Goal: Transaction & Acquisition: Purchase product/service

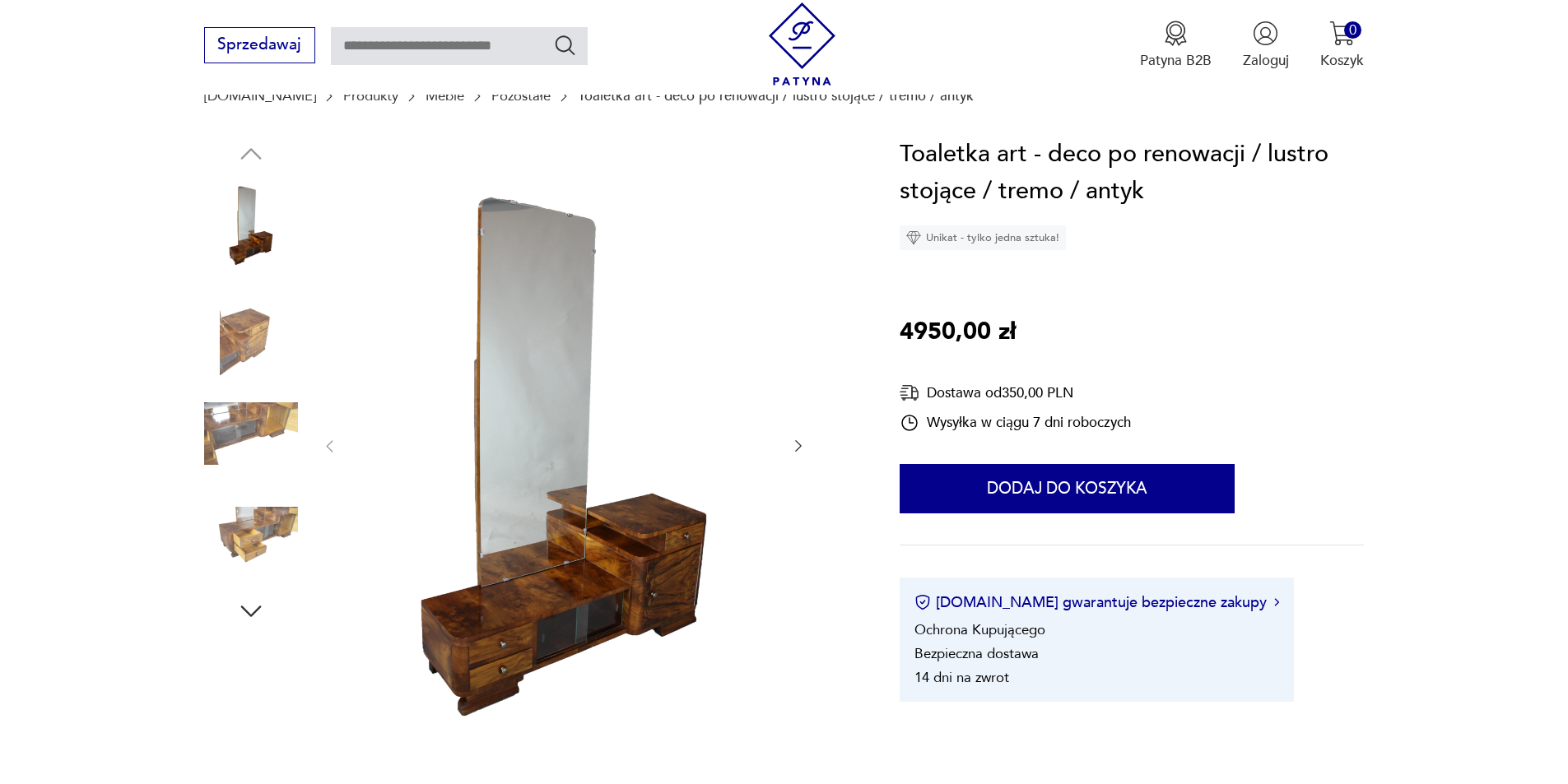
click at [799, 442] on icon "button" at bounding box center [798, 446] width 17 height 17
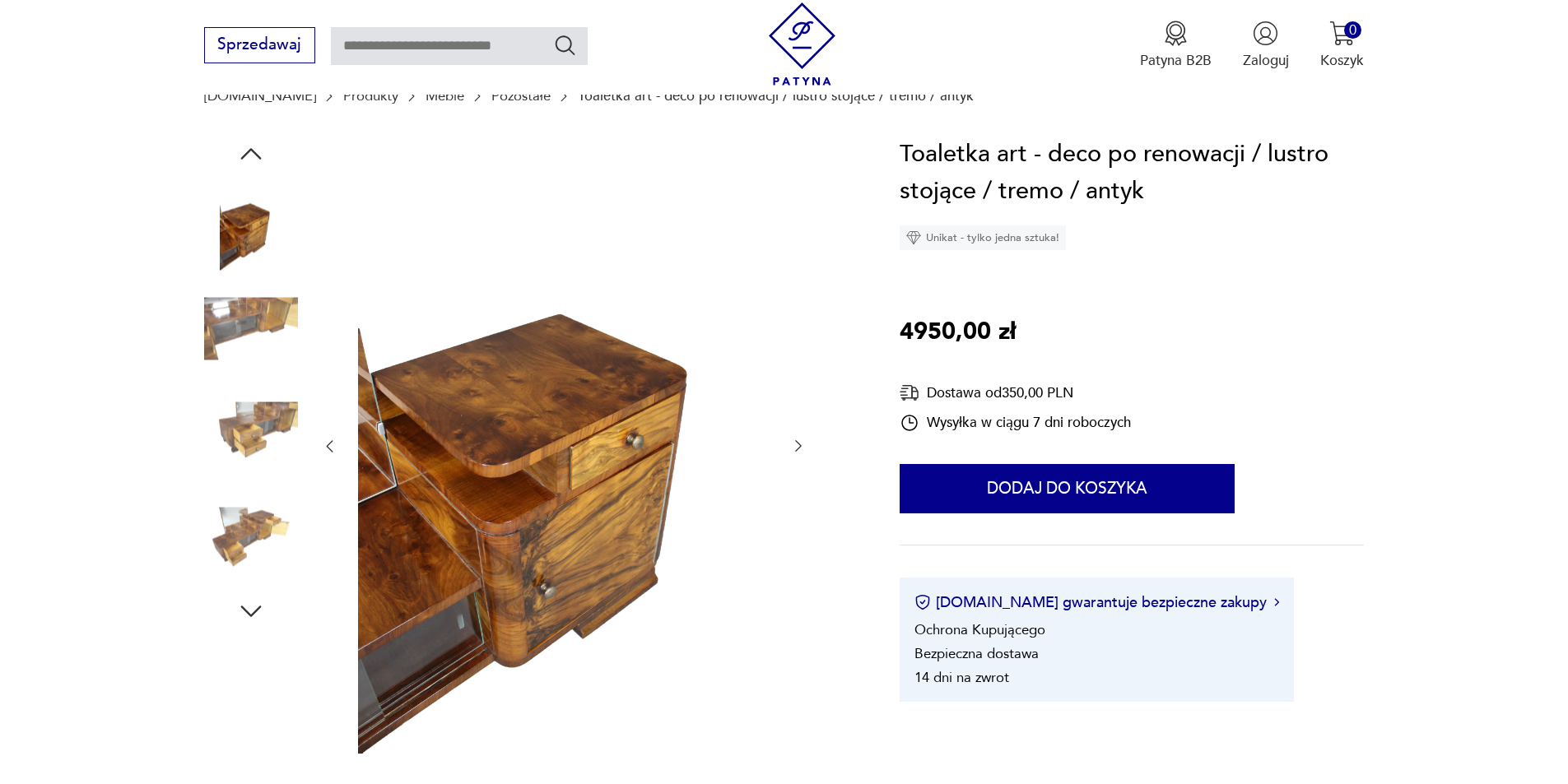
click at [799, 442] on icon "button" at bounding box center [798, 446] width 17 height 17
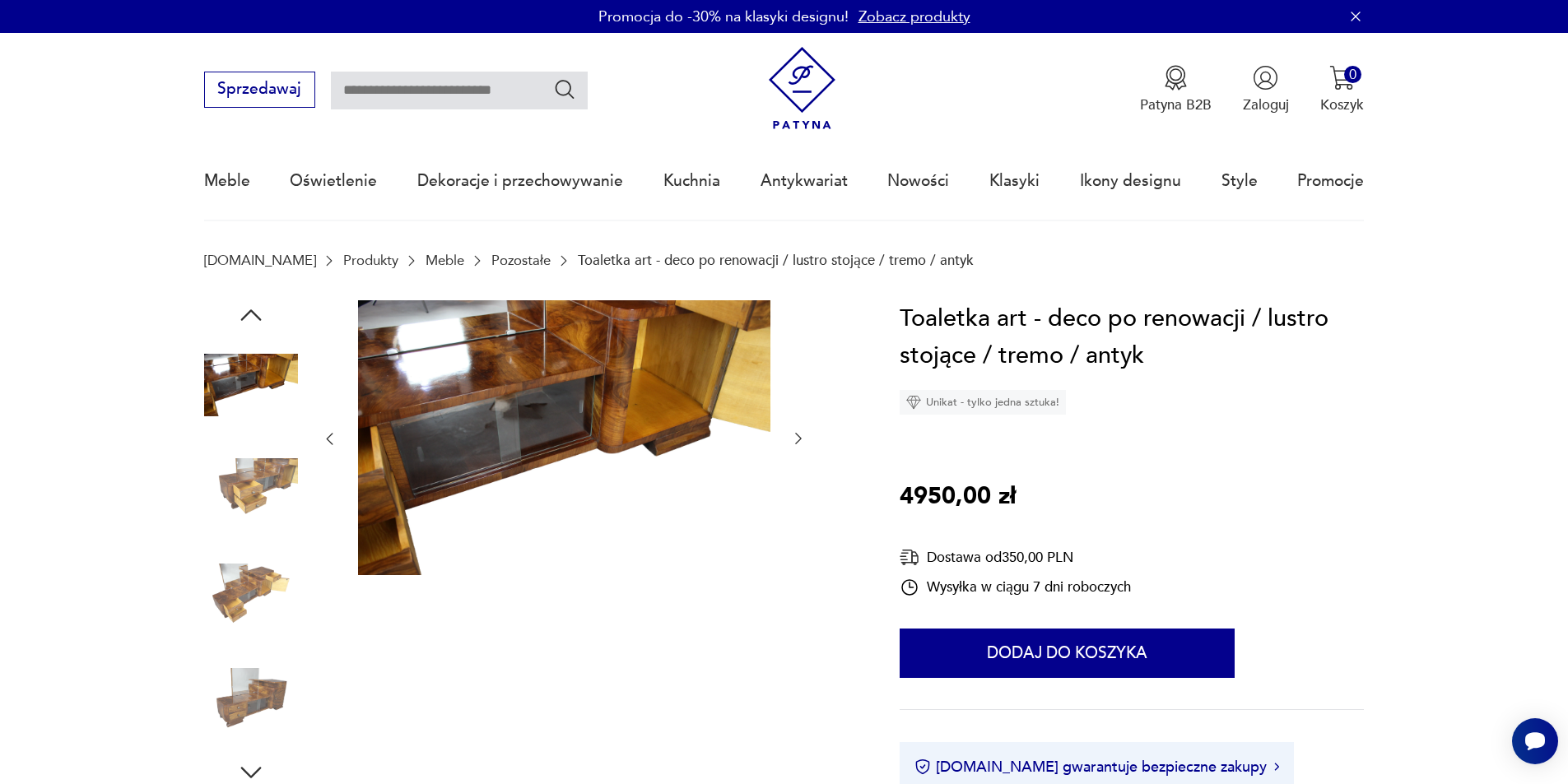
scroll to position [83, 0]
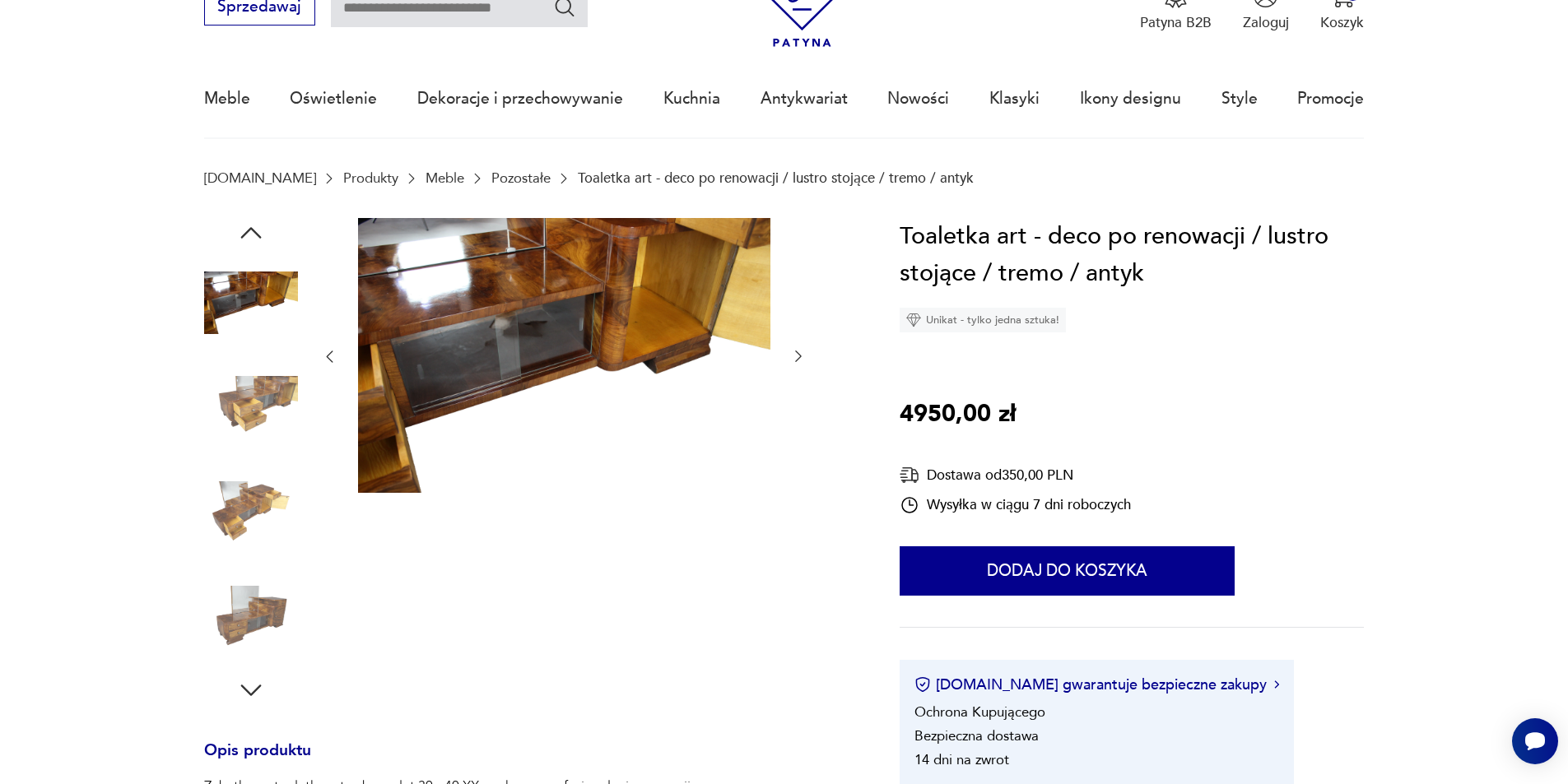
click at [798, 355] on icon "button" at bounding box center [798, 356] width 17 height 17
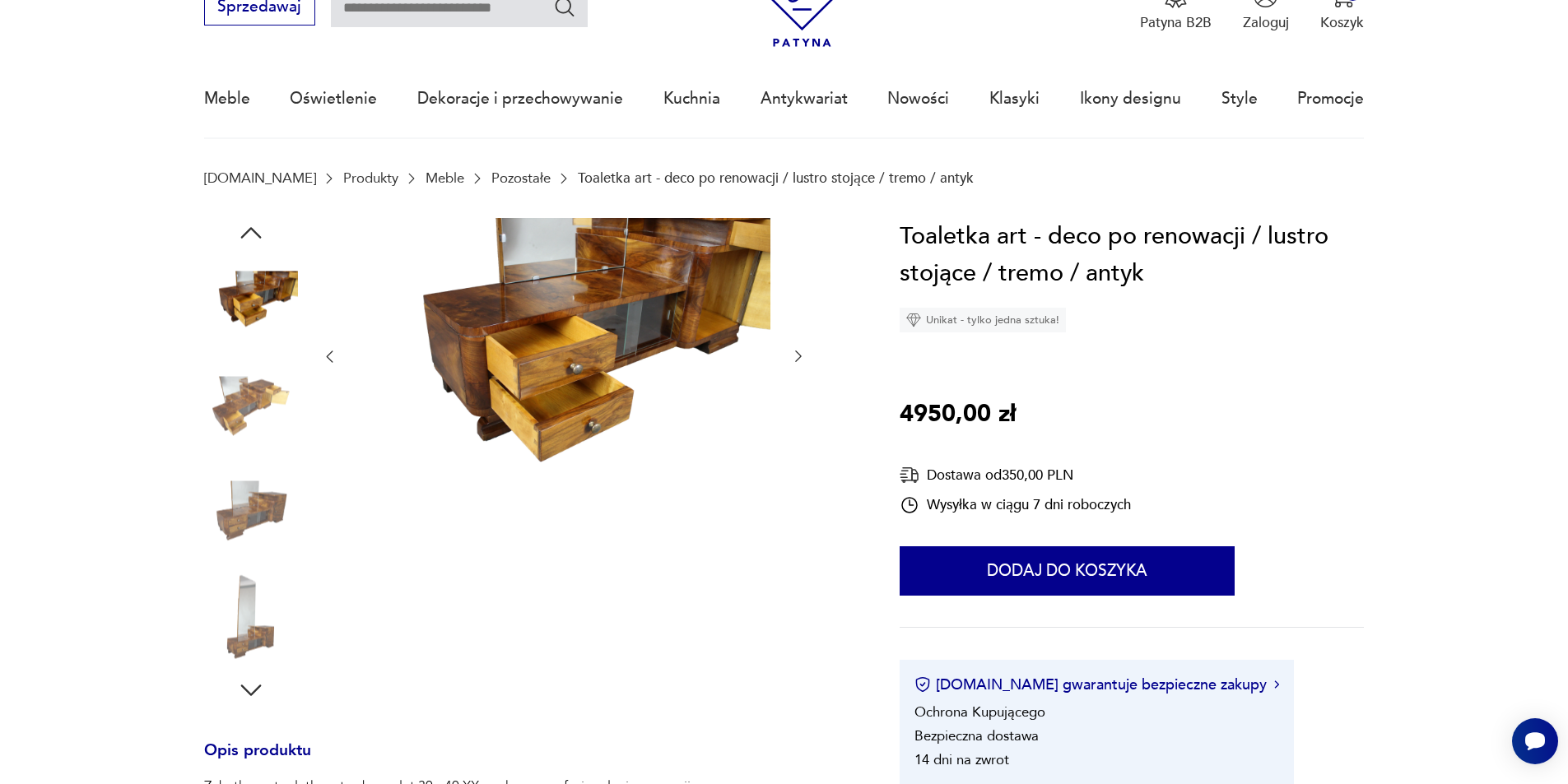
click at [798, 355] on icon "button" at bounding box center [798, 356] width 17 height 17
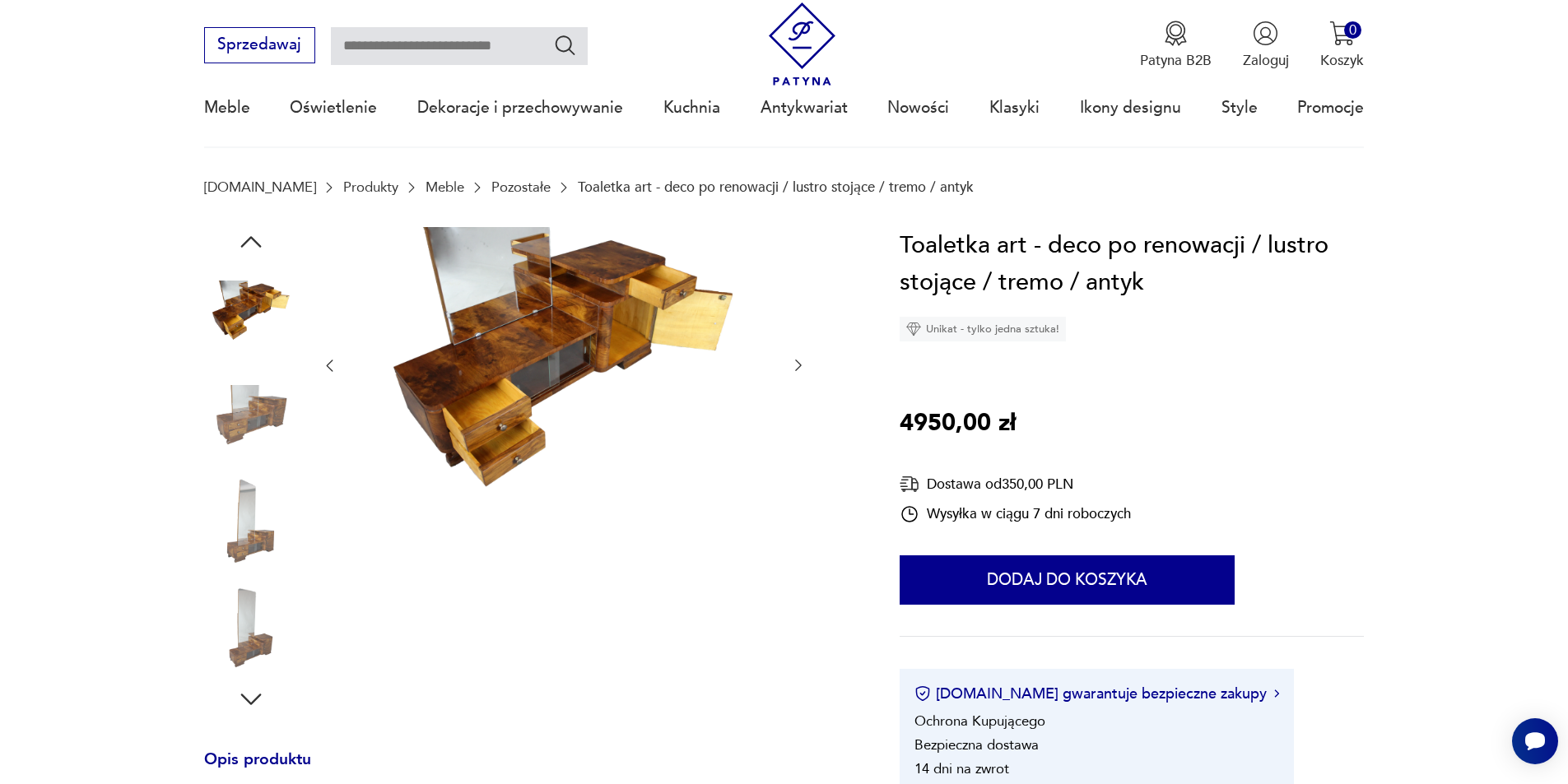
scroll to position [0, 0]
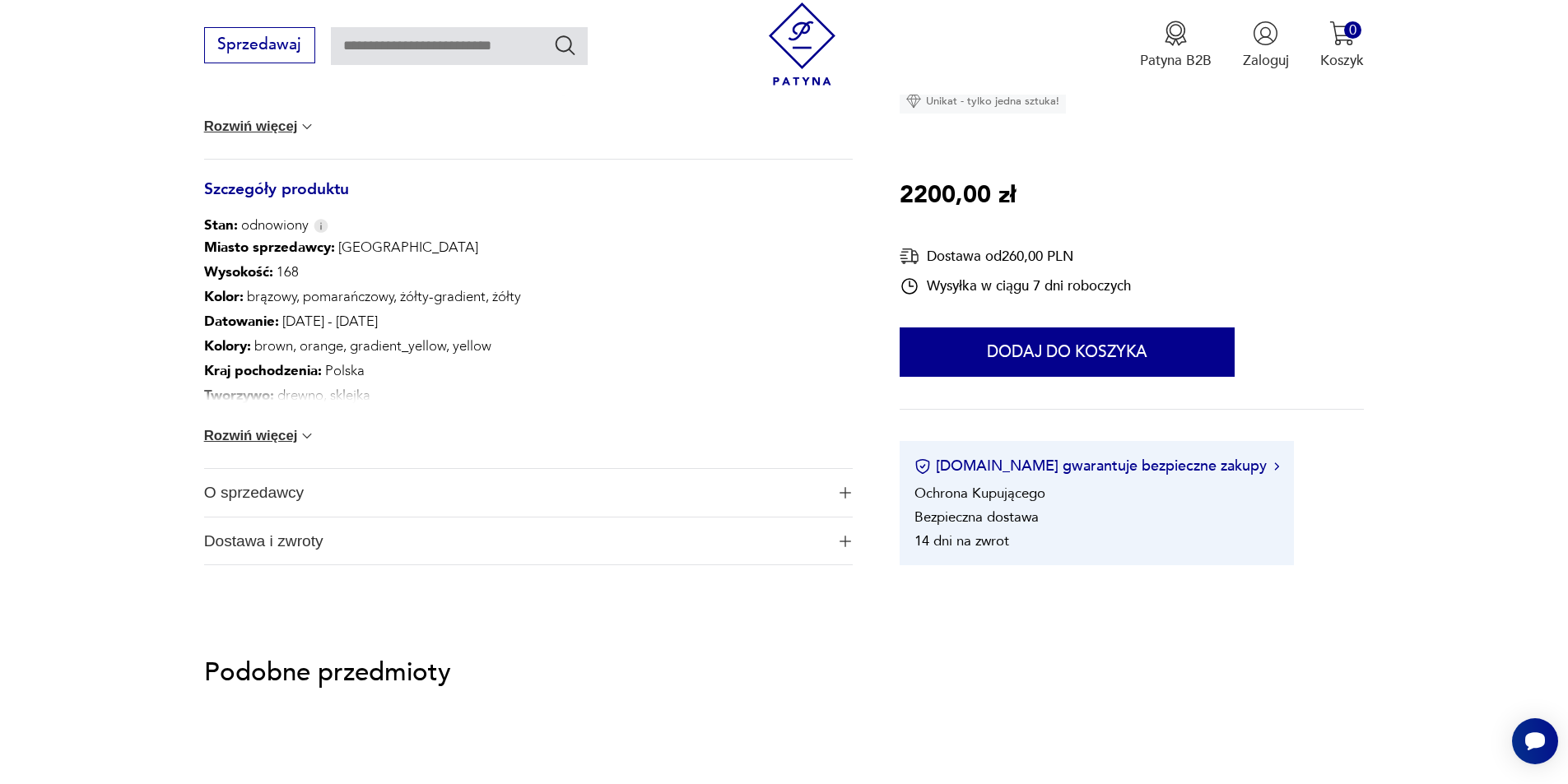
scroll to position [823, 0]
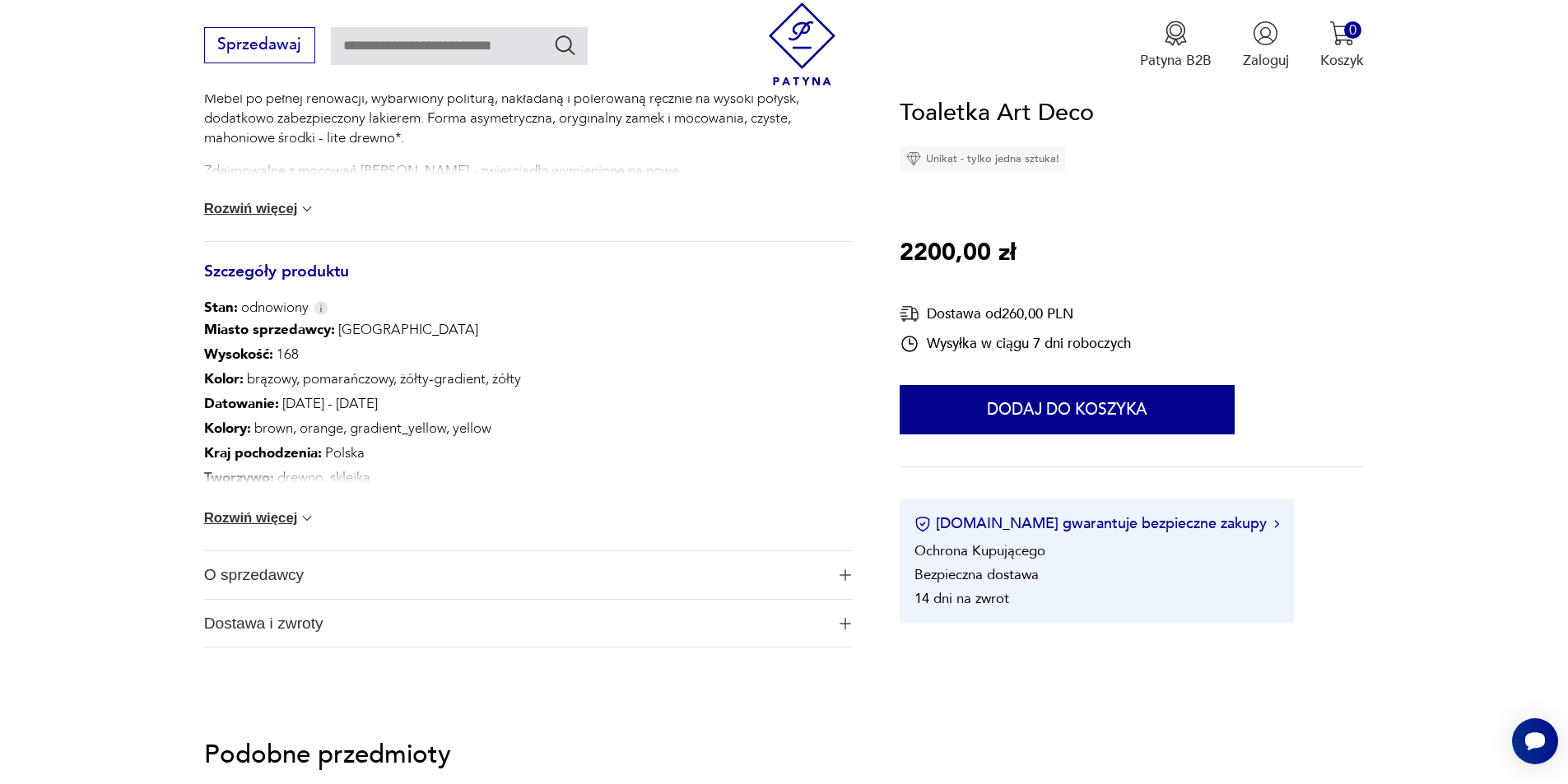
click at [286, 516] on button "Rozwiń więcej" at bounding box center [260, 518] width 112 height 17
